Goal: Information Seeking & Learning: Learn about a topic

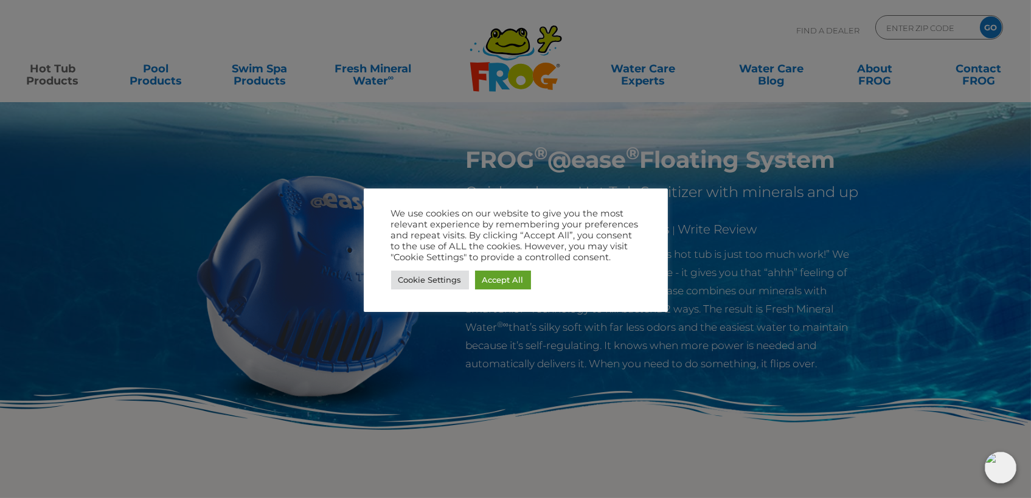
click at [280, 81] on div at bounding box center [515, 249] width 1031 height 498
click at [500, 280] on link "Accept All" at bounding box center [503, 280] width 56 height 19
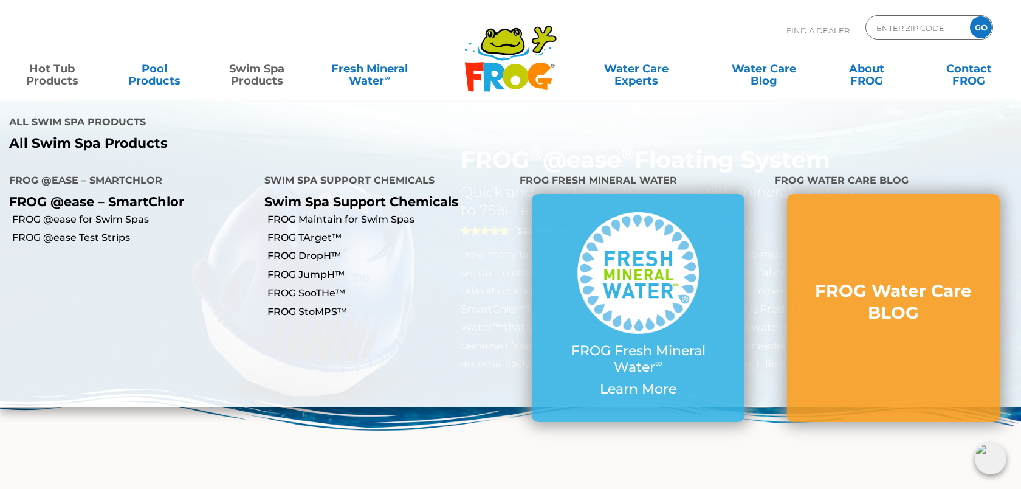
click at [267, 71] on link "Swim Spa Products" at bounding box center [257, 69] width 80 height 24
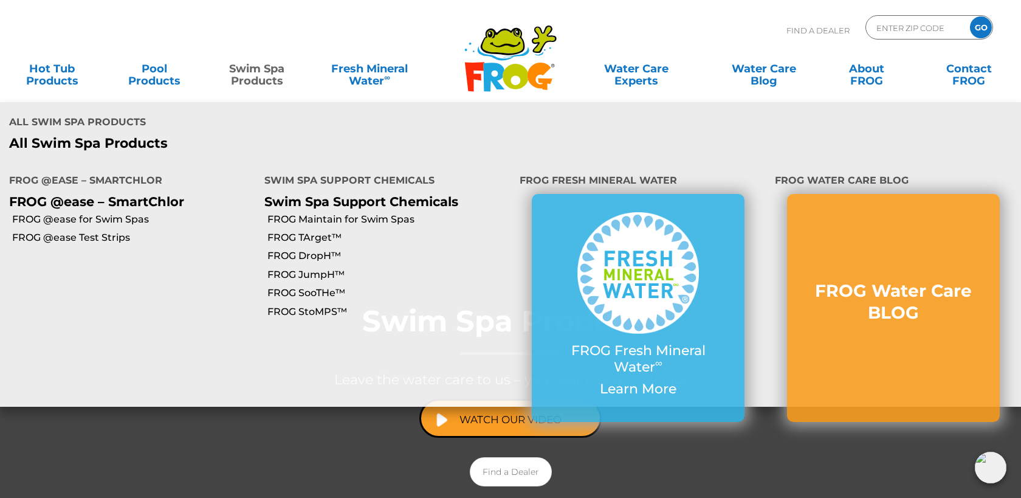
click at [249, 77] on link "Swim Spa Products" at bounding box center [257, 69] width 80 height 24
click at [117, 213] on link "FROG @ease for Swim Spas" at bounding box center [133, 219] width 243 height 13
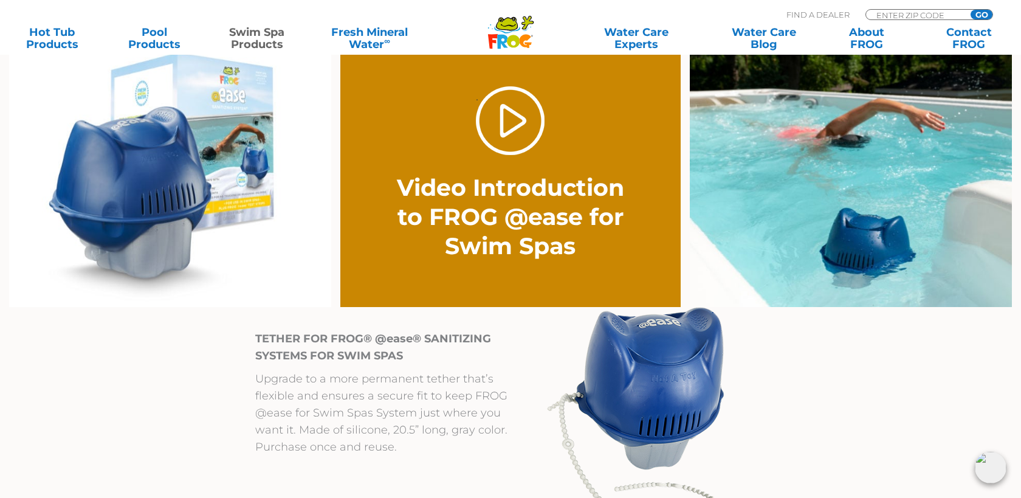
scroll to position [912, 0]
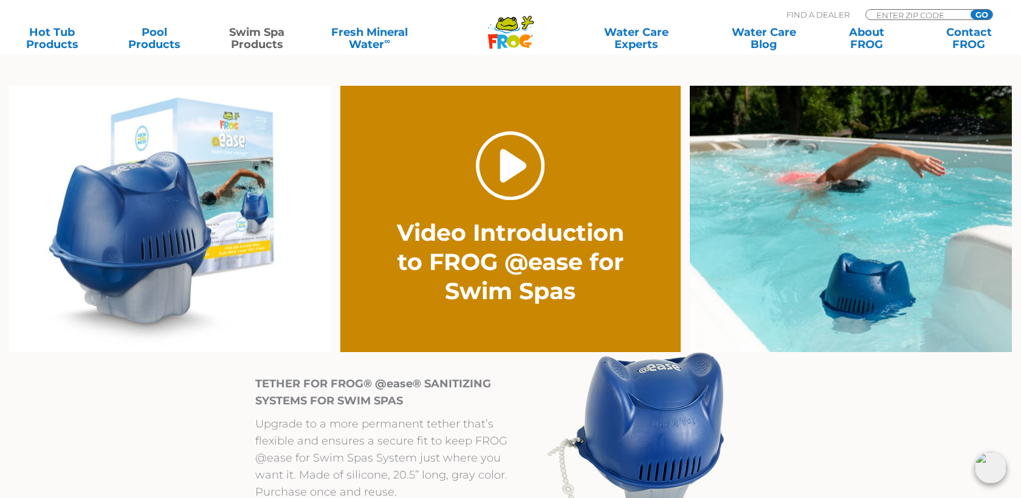
click at [509, 175] on link "." at bounding box center [510, 165] width 69 height 69
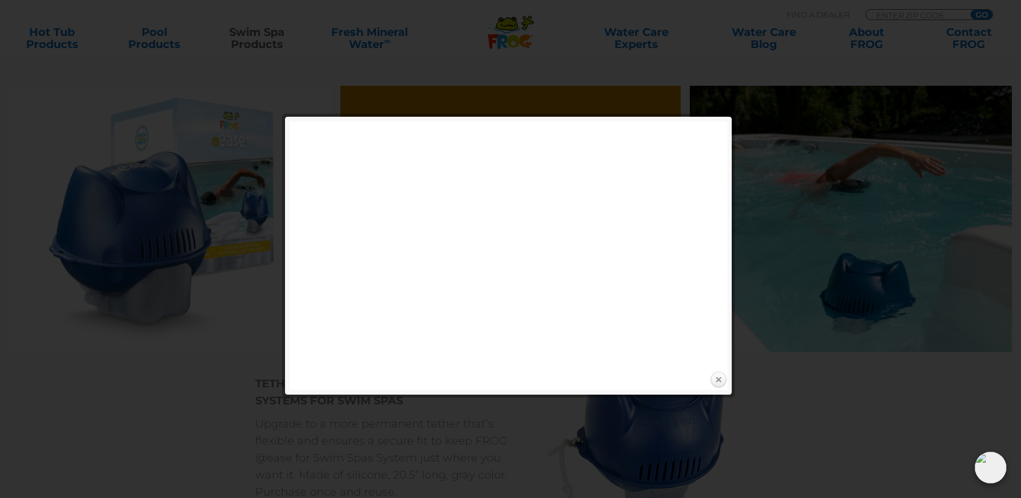
click at [721, 385] on link "Close" at bounding box center [719, 380] width 18 height 18
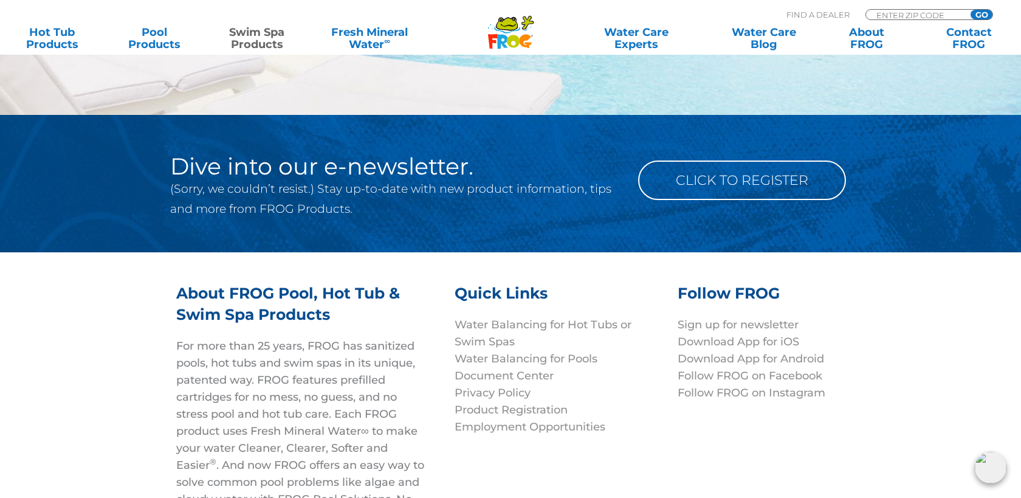
scroll to position [3709, 0]
